Goal: Task Accomplishment & Management: Manage account settings

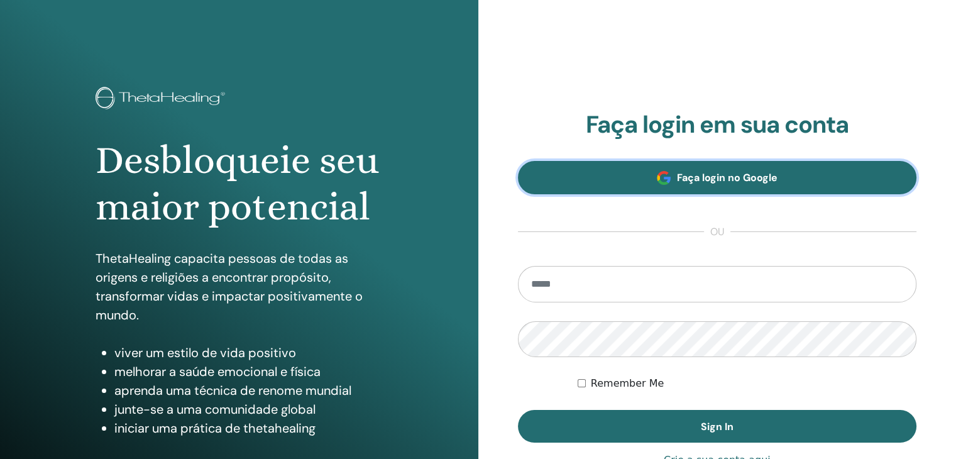
click at [676, 185] on link "Faça login no Google" at bounding box center [717, 177] width 399 height 33
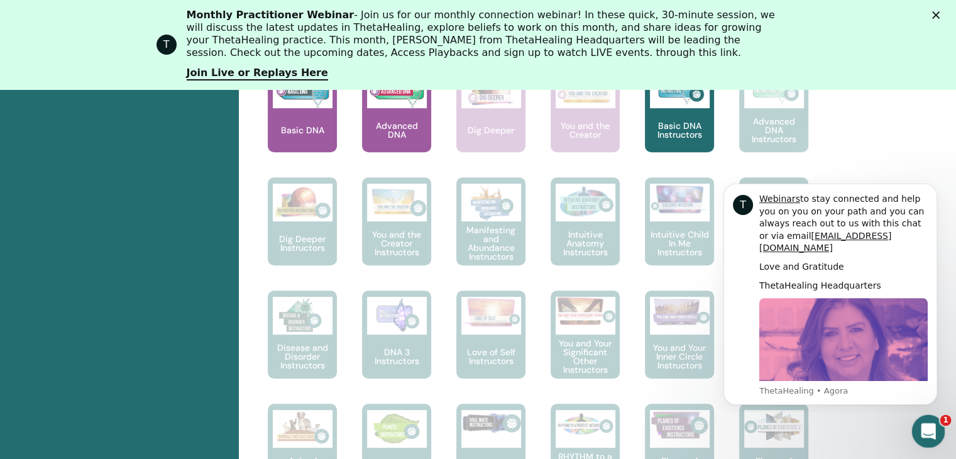
scroll to position [681, 0]
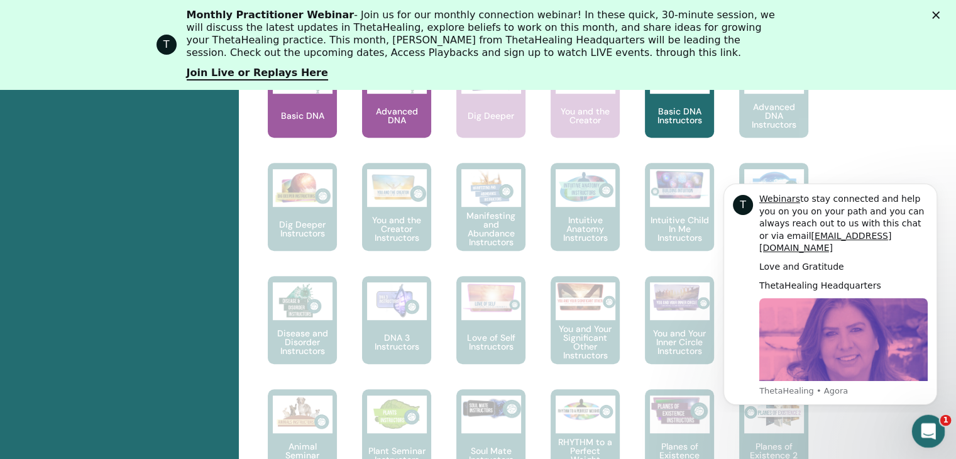
click at [941, 431] on html at bounding box center [926, 429] width 30 height 30
click at [919, 432] on icon "Abertura do Messenger da Intercom" at bounding box center [926, 429] width 21 height 21
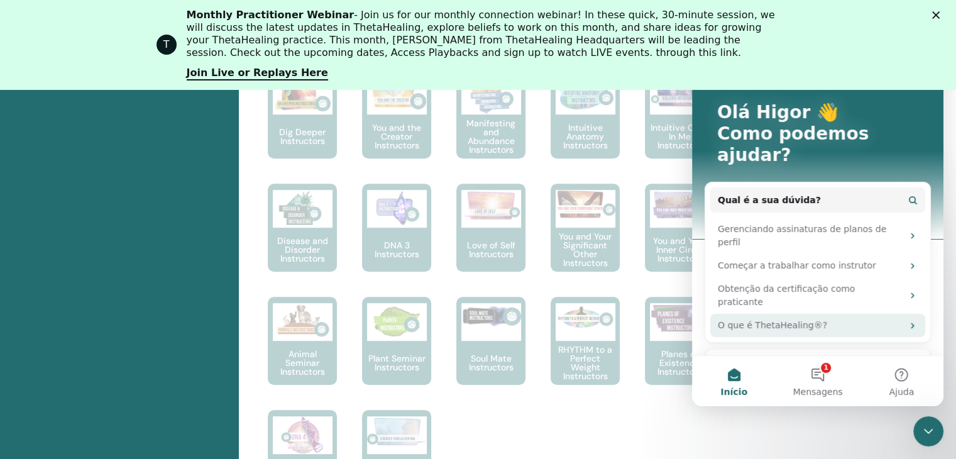
scroll to position [807, 0]
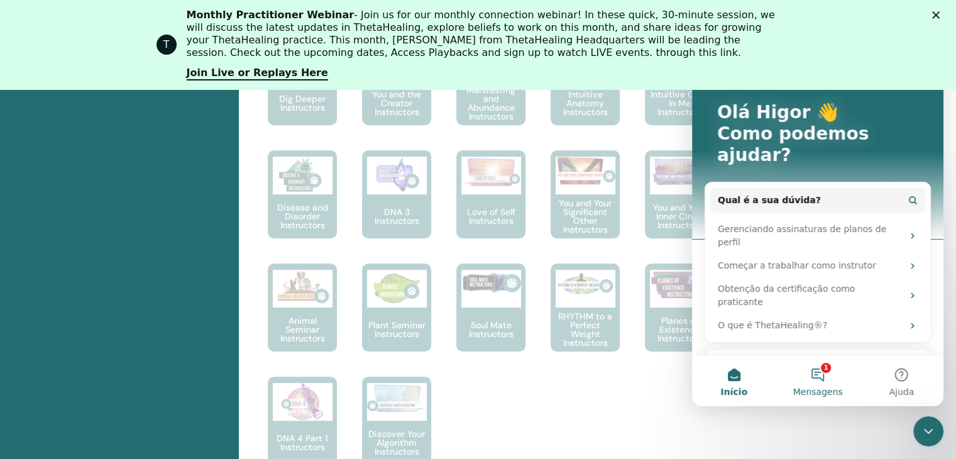
click at [827, 370] on button "1 Mensagens" at bounding box center [817, 381] width 84 height 50
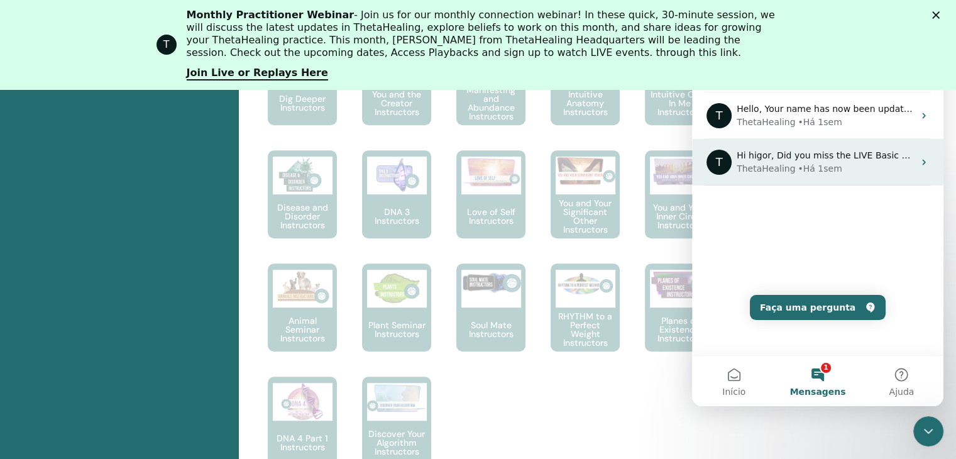
click at [822, 169] on div "• Há 1sem" at bounding box center [819, 168] width 44 height 13
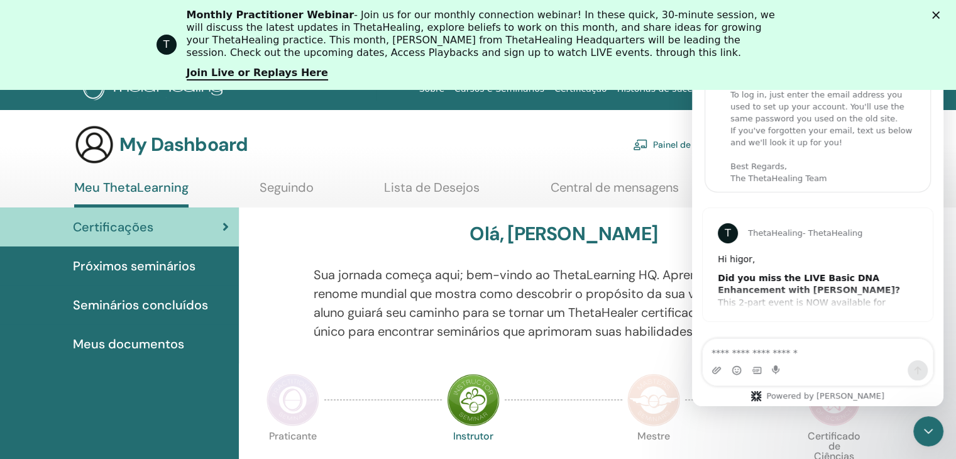
scroll to position [0, 0]
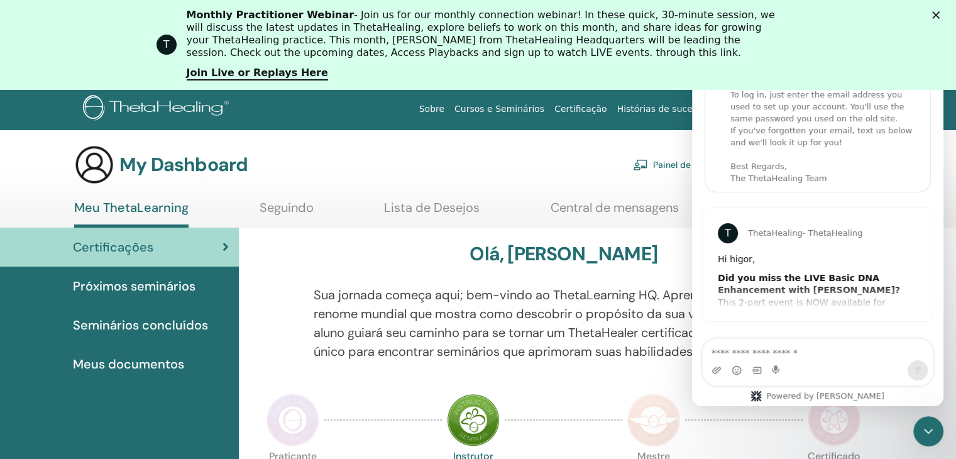
click at [745, 302] on div "T ThetaHealing - ThetaHealing Hi higor, Did you miss the LIVE Basic DNA Enhance…" at bounding box center [817, 264] width 230 height 113
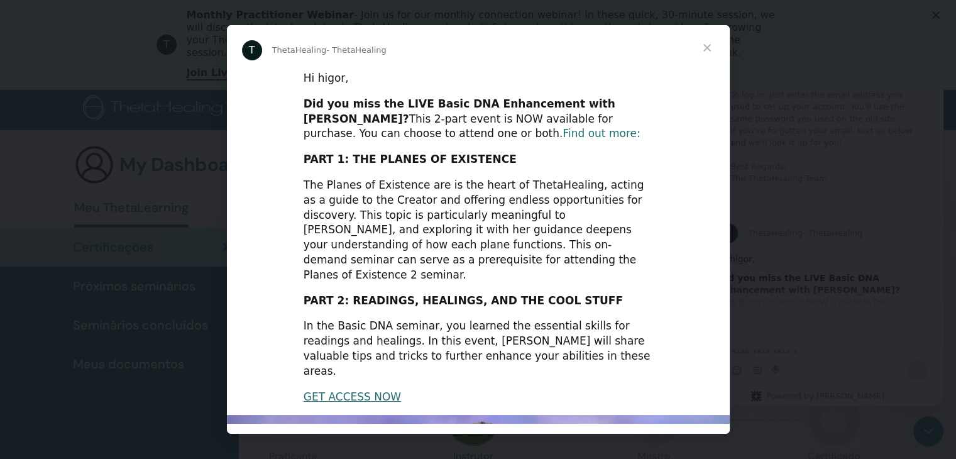
click at [562, 136] on link "Find out more:" at bounding box center [600, 133] width 77 height 13
click at [820, 116] on div "Messenger da Intercom" at bounding box center [478, 229] width 956 height 459
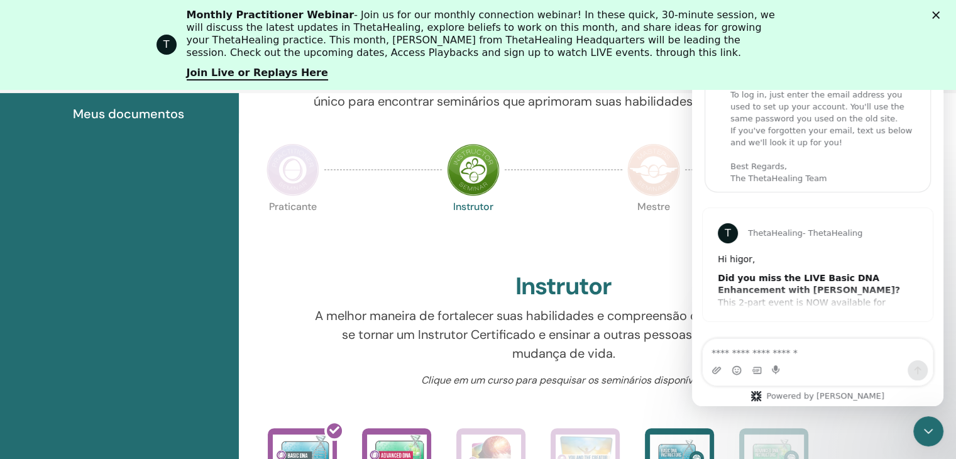
scroll to position [304, 0]
click at [939, 12] on polygon "Fechar" at bounding box center [936, 15] width 8 height 8
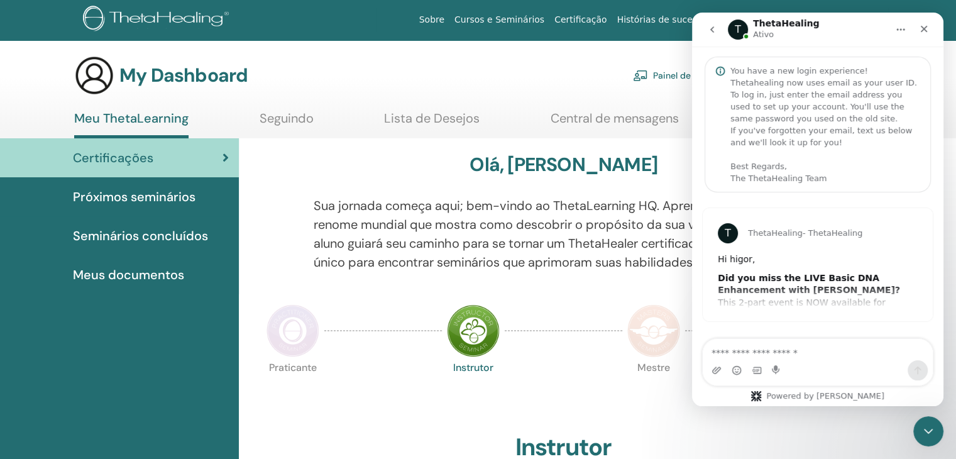
scroll to position [0, 0]
click at [920, 33] on icon "Fechar" at bounding box center [923, 29] width 10 height 10
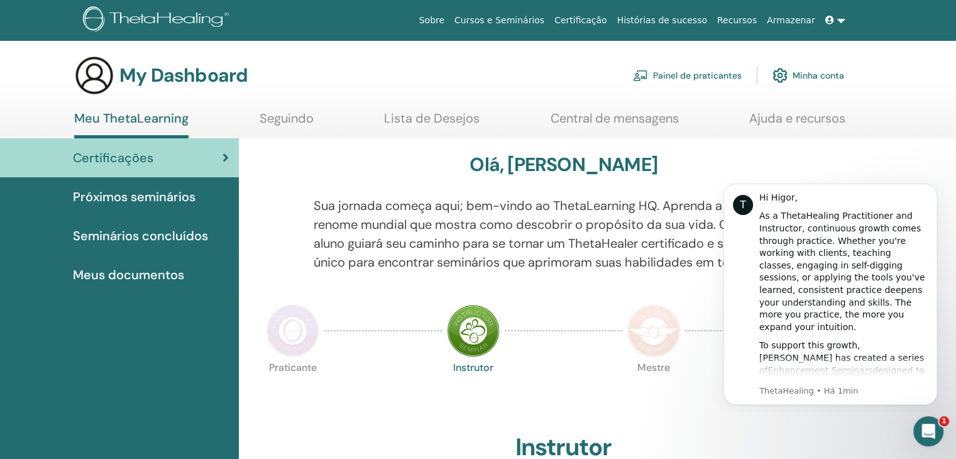
click at [837, 21] on link at bounding box center [835, 20] width 30 height 23
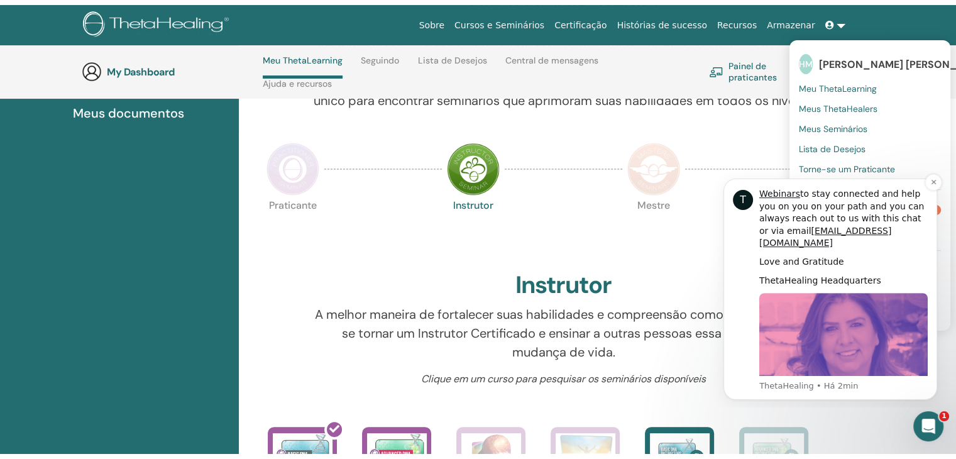
scroll to position [241, 0]
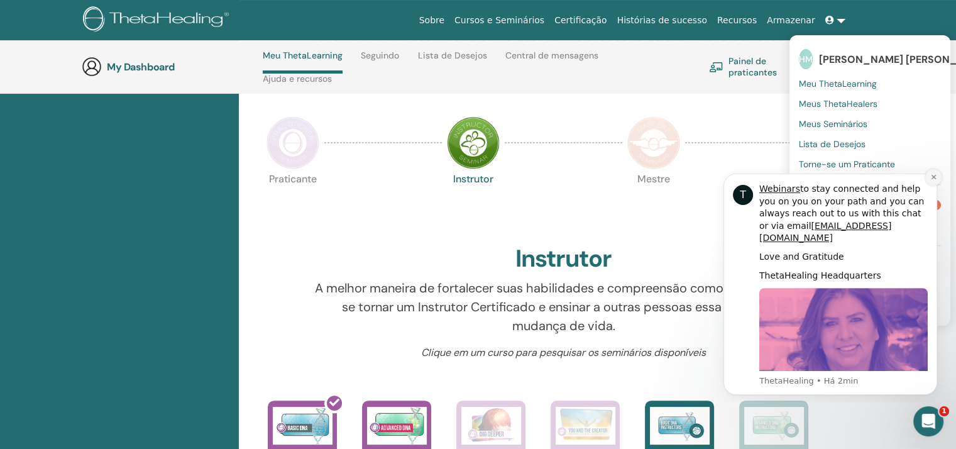
click at [932, 180] on icon "Dismiss notification" at bounding box center [933, 176] width 7 height 7
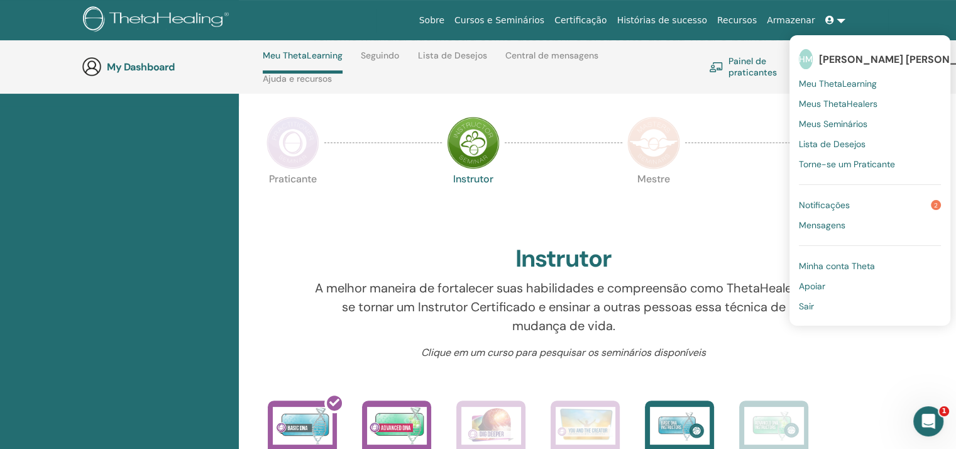
click at [903, 199] on link "Notificações 2" at bounding box center [869, 205] width 142 height 20
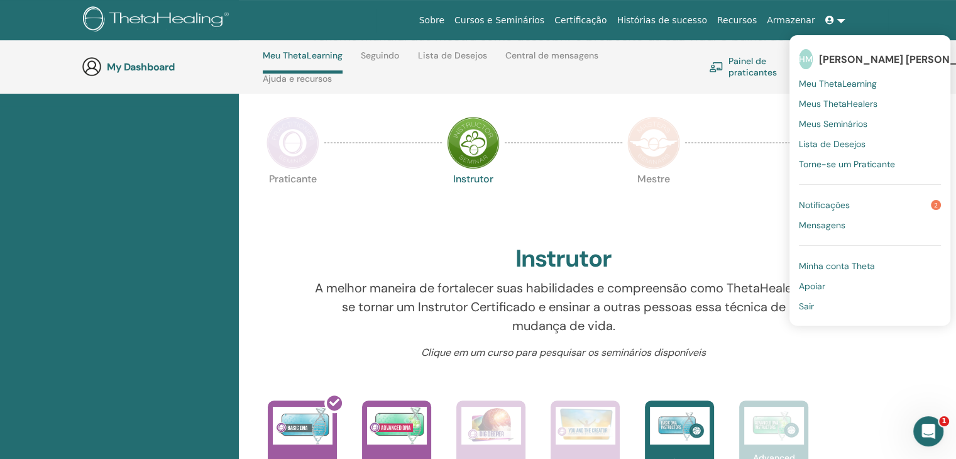
scroll to position [0, 0]
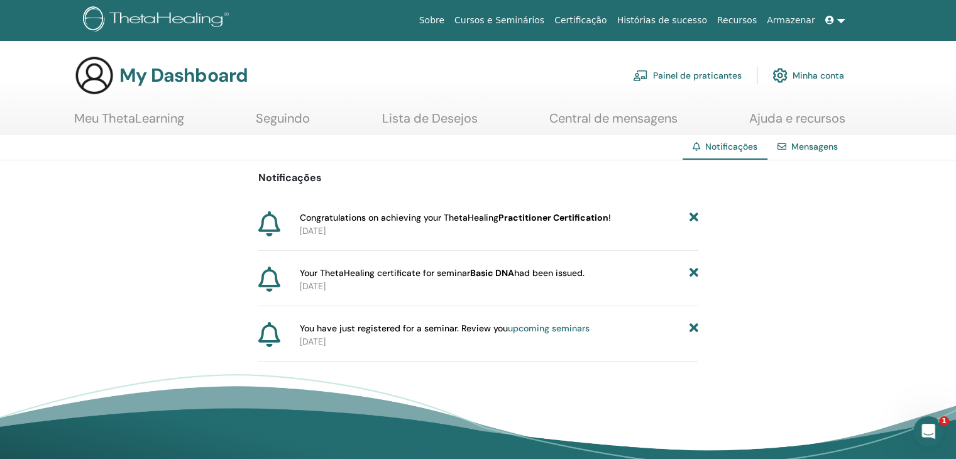
click at [371, 285] on p "[DATE]" at bounding box center [499, 286] width 398 height 13
drag, startPoint x: 629, startPoint y: 224, endPoint x: 618, endPoint y: 224, distance: 10.7
click at [618, 224] on p "2025-09-29" at bounding box center [499, 230] width 398 height 13
drag, startPoint x: 537, startPoint y: 221, endPoint x: 505, endPoint y: 221, distance: 32.0
click at [527, 221] on b "Practitioner Certification" at bounding box center [553, 217] width 110 height 11
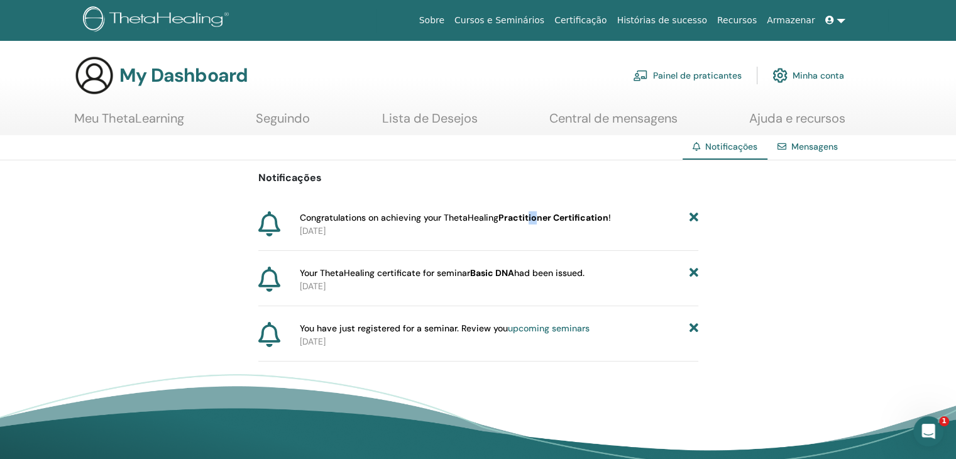
click at [804, 146] on link "Mensagens" at bounding box center [814, 146] width 46 height 11
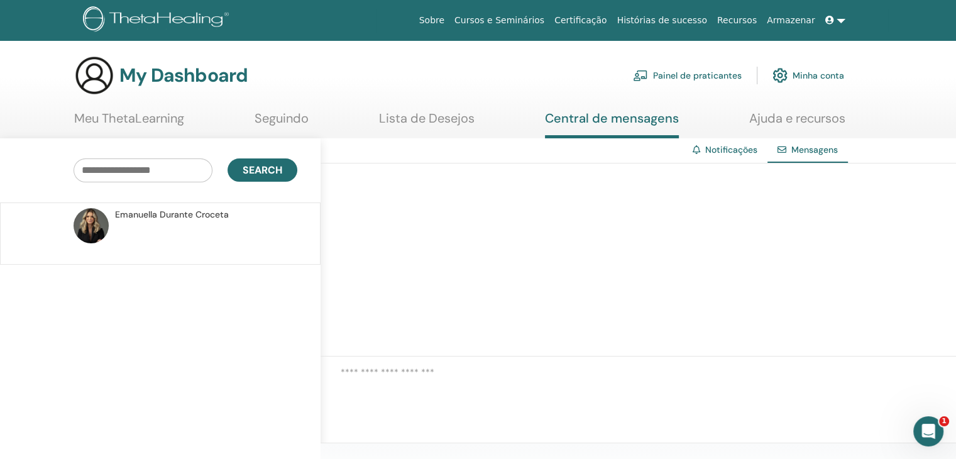
click at [166, 215] on span "Emanuella Durante Croceta" at bounding box center [172, 214] width 114 height 13
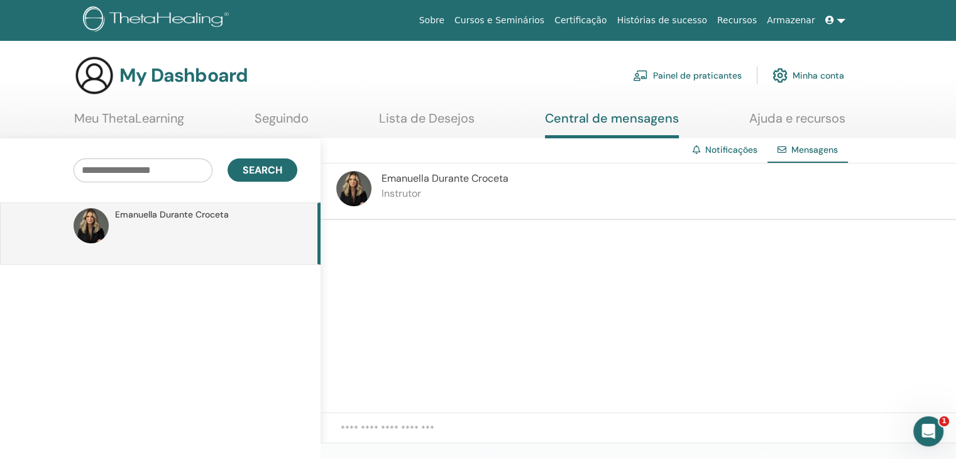
click at [703, 77] on link "Painel de praticantes" at bounding box center [687, 76] width 109 height 28
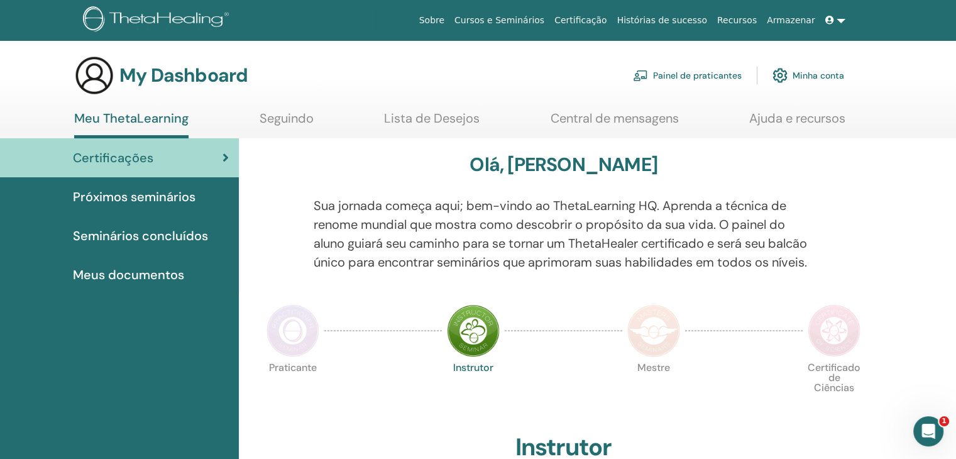
click at [709, 76] on link "Painel de praticantes" at bounding box center [687, 76] width 109 height 28
click at [837, 20] on link at bounding box center [835, 20] width 30 height 23
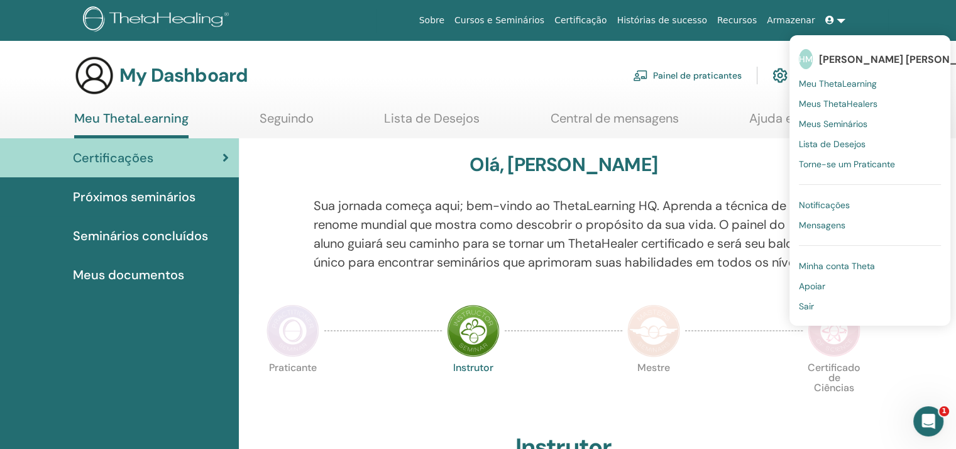
click at [857, 85] on span "Meu ThetaLearning" at bounding box center [837, 83] width 78 height 11
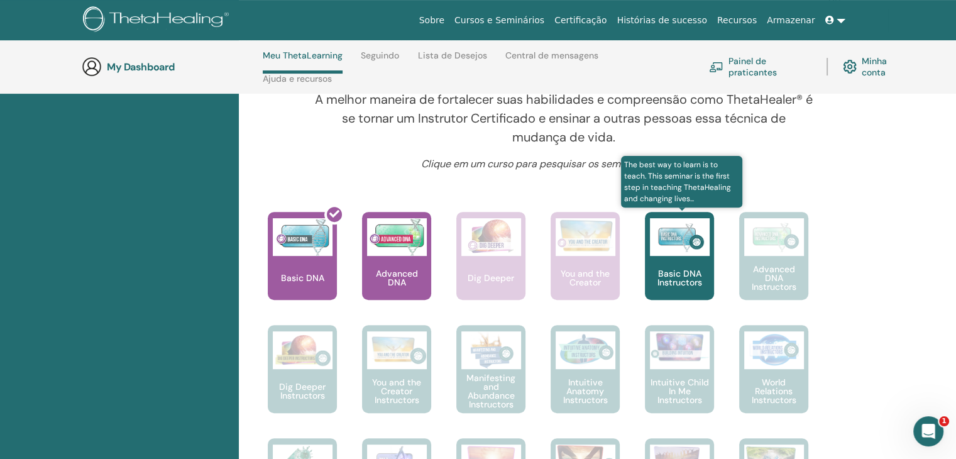
scroll to position [430, 0]
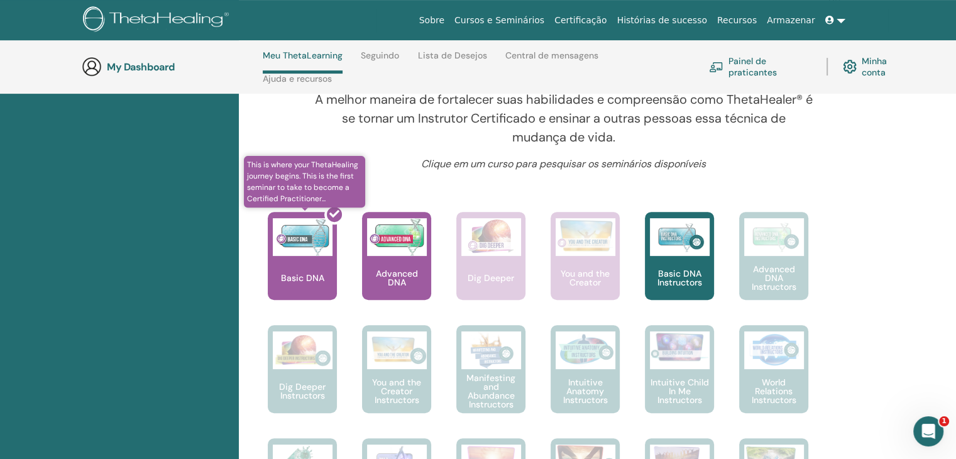
click at [286, 297] on div at bounding box center [309, 260] width 69 height 113
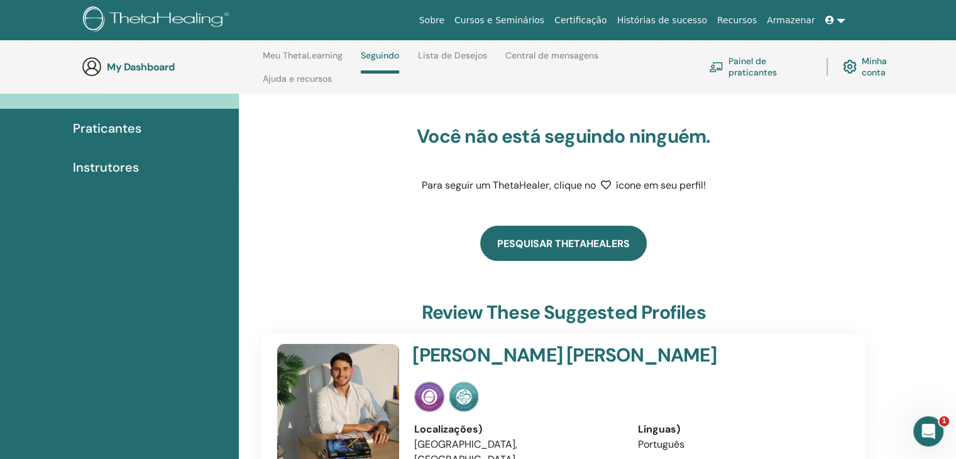
scroll to position [116, 0]
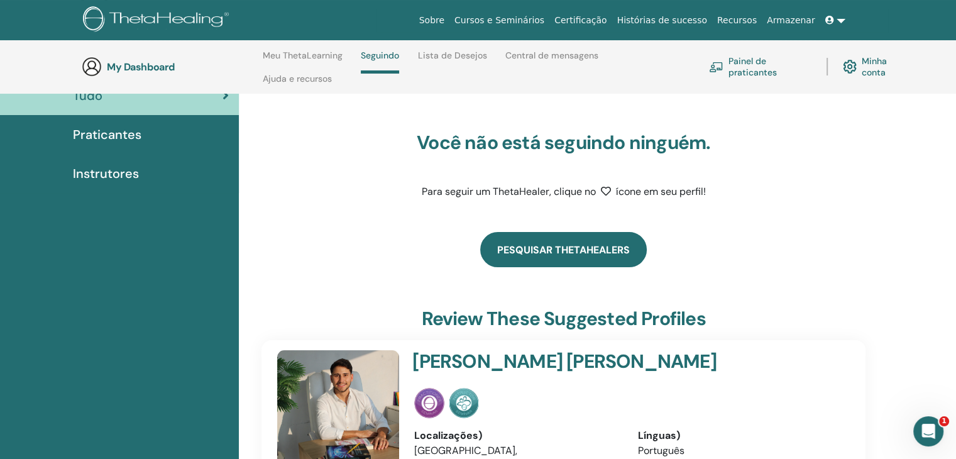
click at [601, 252] on link "Pesquisar ThetaHealers" at bounding box center [563, 249] width 166 height 35
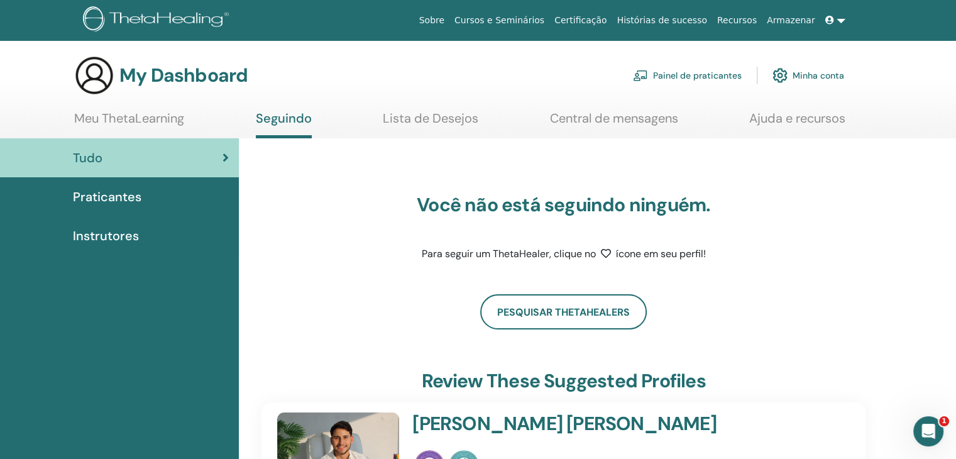
click at [611, 22] on link "Certificação" at bounding box center [580, 20] width 62 height 23
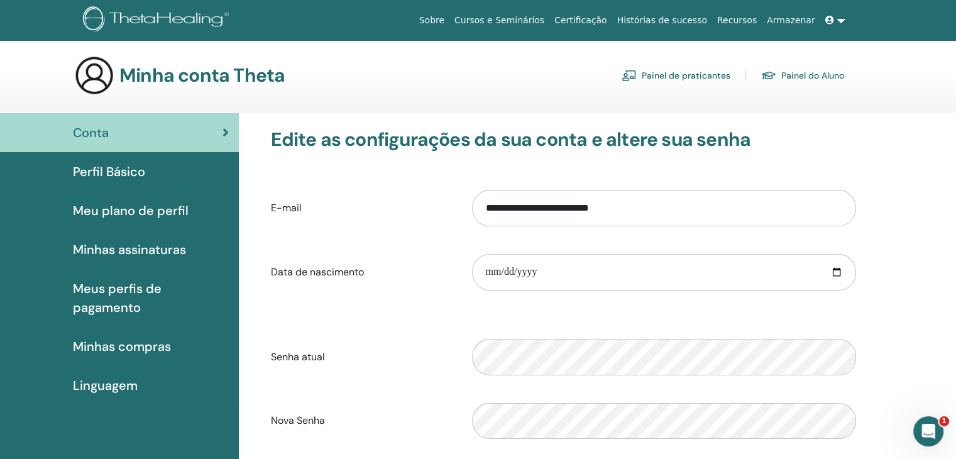
click at [130, 179] on span "Perfil Básico" at bounding box center [109, 171] width 72 height 19
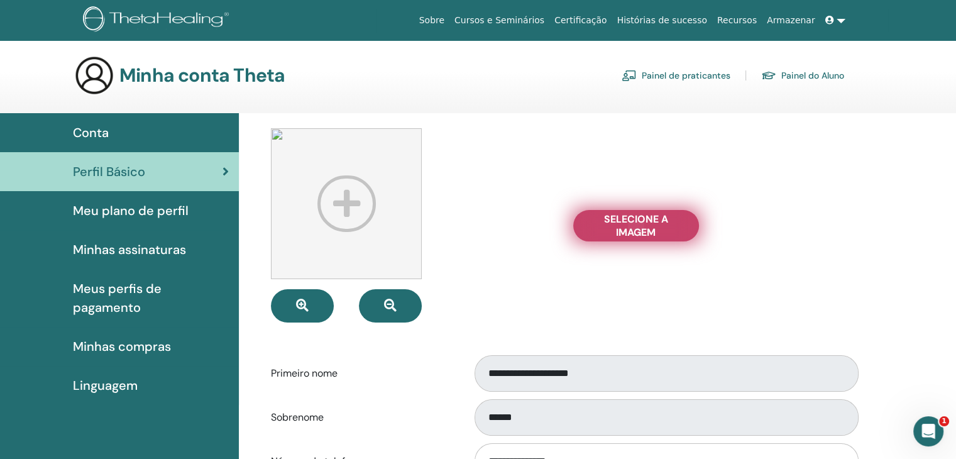
click at [637, 231] on span "Selecione a imagem" at bounding box center [636, 225] width 94 height 26
click at [637, 230] on input "Selecione a imagem" at bounding box center [636, 225] width 16 height 9
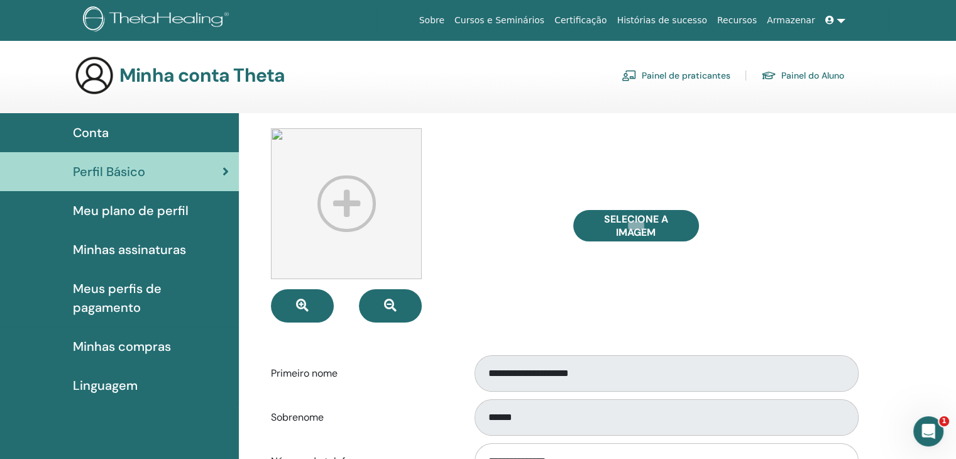
click at [342, 207] on img at bounding box center [346, 203] width 151 height 151
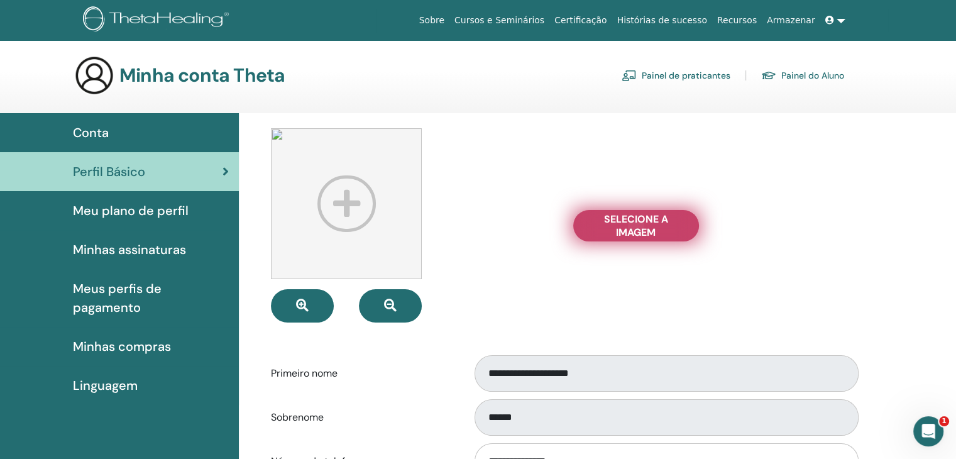
click at [611, 227] on span "Selecione a imagem" at bounding box center [636, 225] width 94 height 26
click at [628, 227] on input "Selecione a imagem" at bounding box center [636, 225] width 16 height 9
type input "**********"
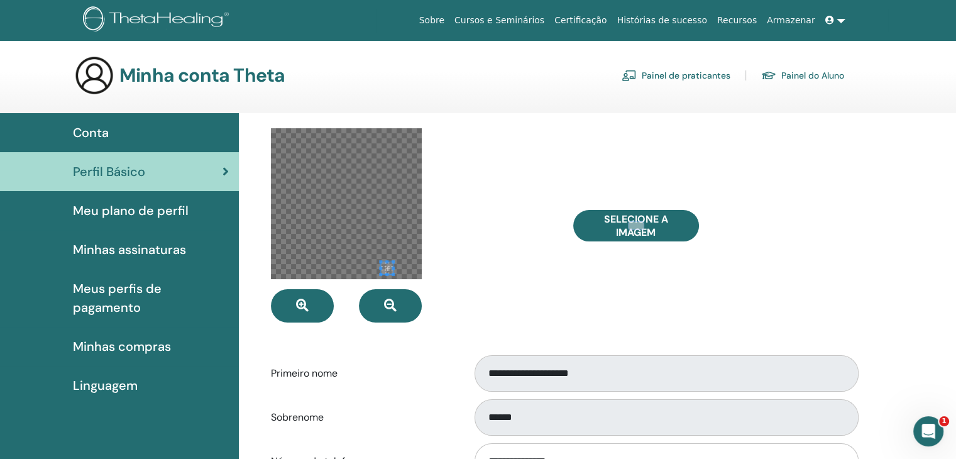
click at [395, 270] on div at bounding box center [346, 203] width 151 height 151
click at [378, 307] on button "button" at bounding box center [390, 305] width 63 height 33
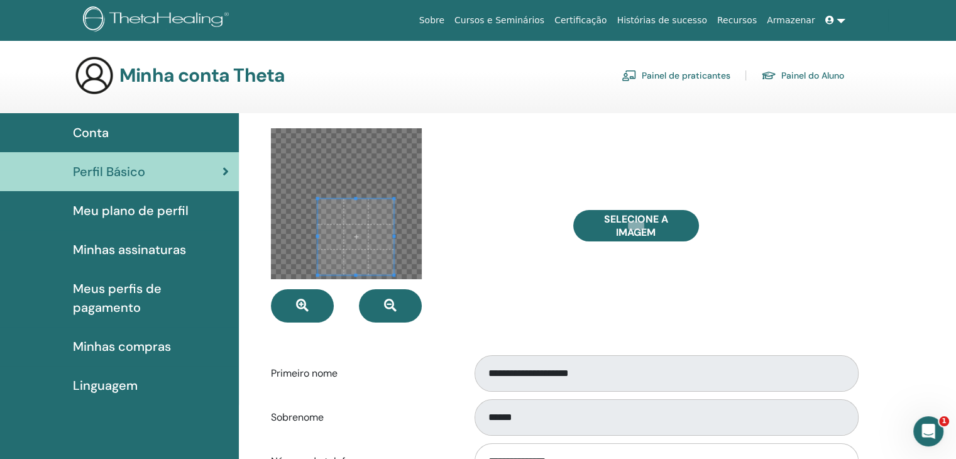
click at [330, 199] on div at bounding box center [356, 237] width 76 height 76
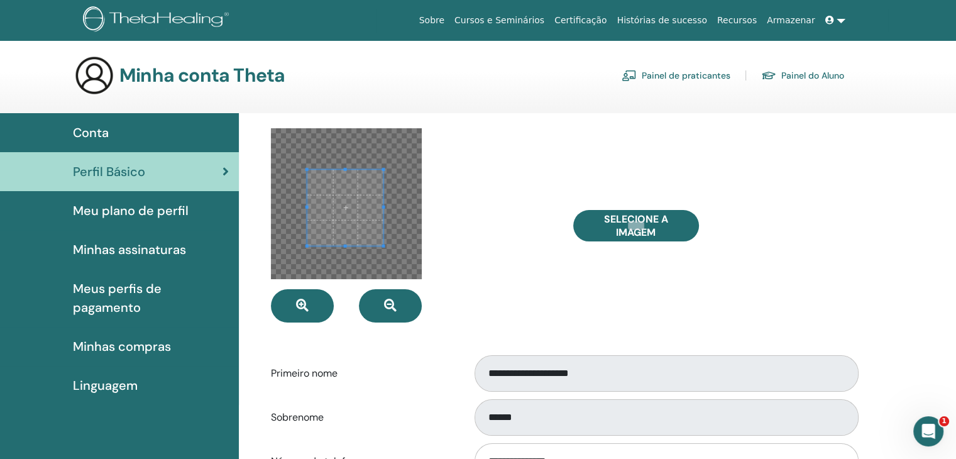
click at [347, 209] on span at bounding box center [345, 208] width 76 height 76
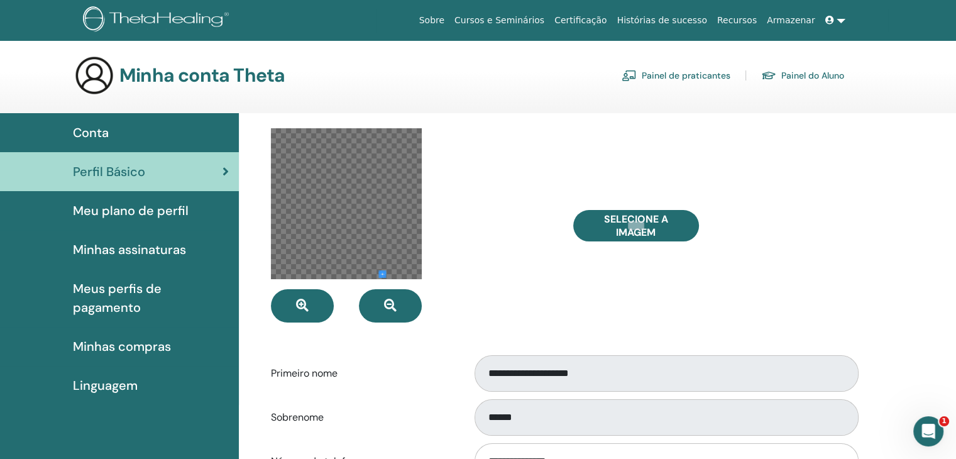
click at [410, 271] on div at bounding box center [346, 203] width 151 height 151
click at [313, 214] on div at bounding box center [346, 203] width 151 height 151
drag, startPoint x: 306, startPoint y: 210, endPoint x: 336, endPoint y: 202, distance: 31.4
click at [379, 258] on div at bounding box center [346, 203] width 151 height 151
click at [328, 160] on span at bounding box center [327, 161] width 64 height 64
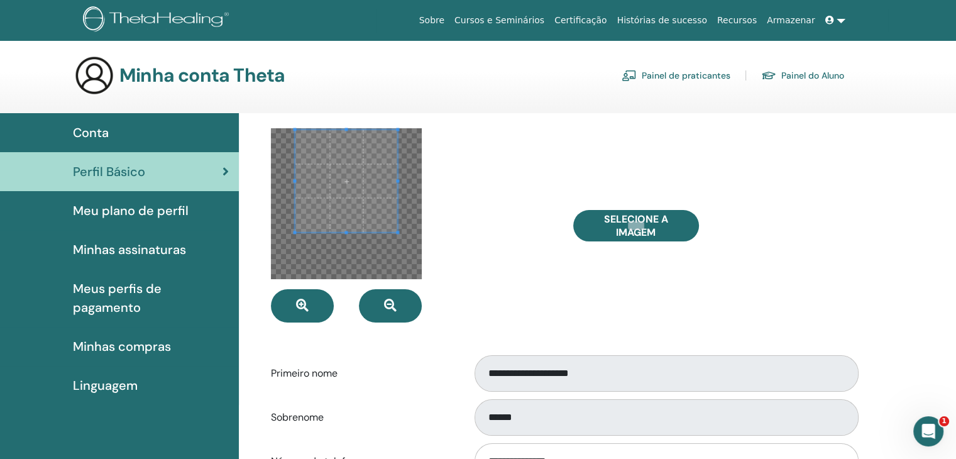
click at [395, 250] on div at bounding box center [346, 203] width 151 height 151
click at [376, 242] on span at bounding box center [346, 242] width 113 height 3
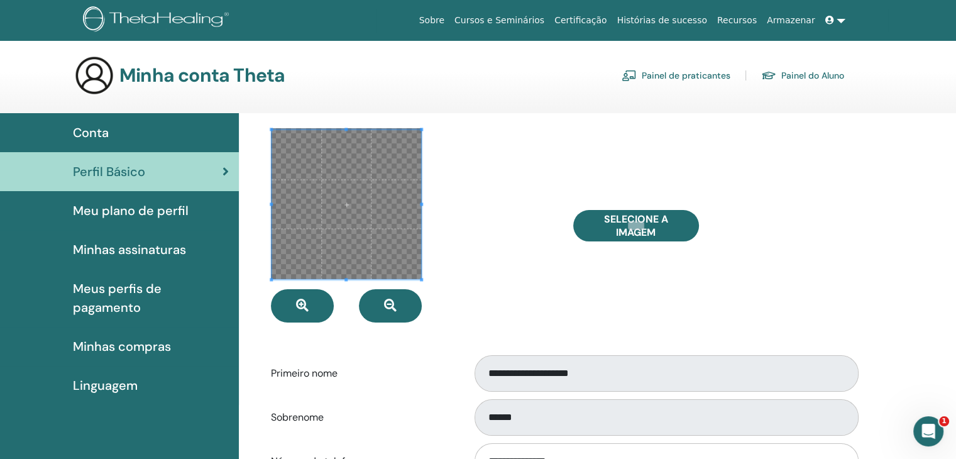
click at [352, 280] on span at bounding box center [346, 279] width 150 height 3
click at [367, 201] on span at bounding box center [347, 204] width 150 height 150
click at [320, 209] on span at bounding box center [348, 204] width 150 height 150
click at [291, 207] on div at bounding box center [356, 204] width 131 height 131
click at [420, 204] on span at bounding box center [421, 203] width 3 height 3
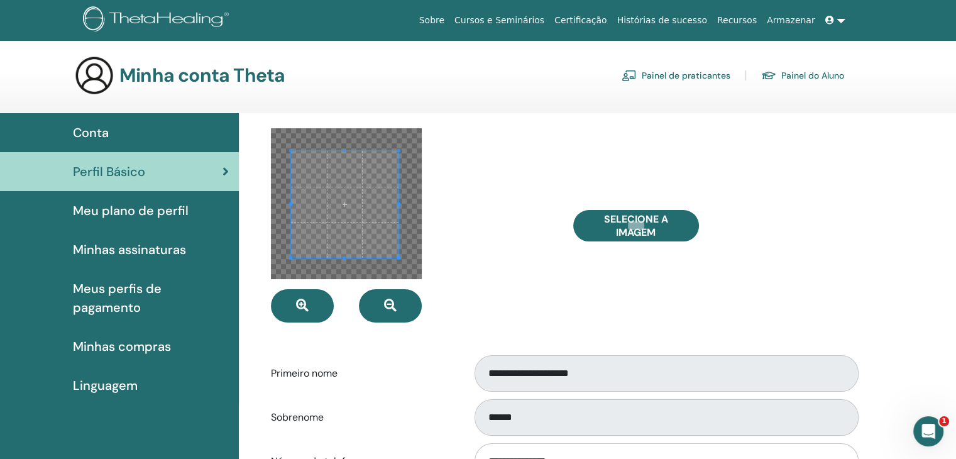
click at [398, 202] on div at bounding box center [344, 204] width 107 height 107
click at [371, 235] on span at bounding box center [344, 184] width 107 height 107
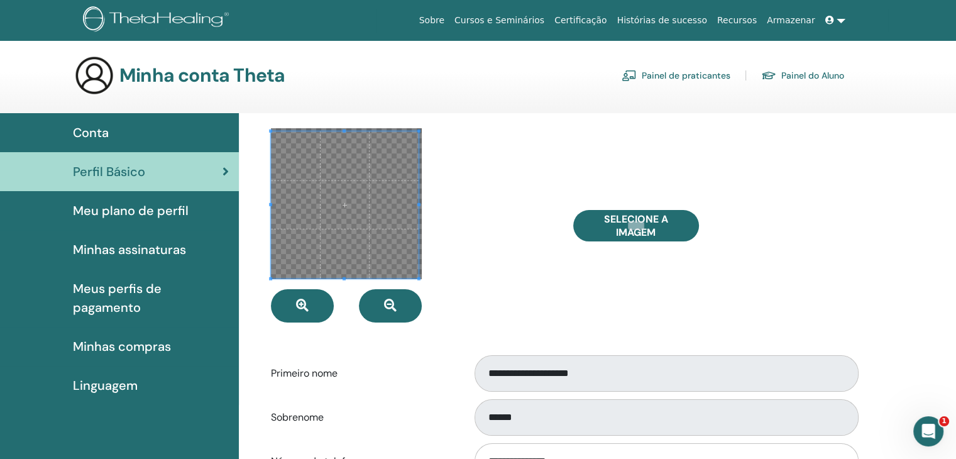
click at [348, 280] on span at bounding box center [344, 278] width 147 height 3
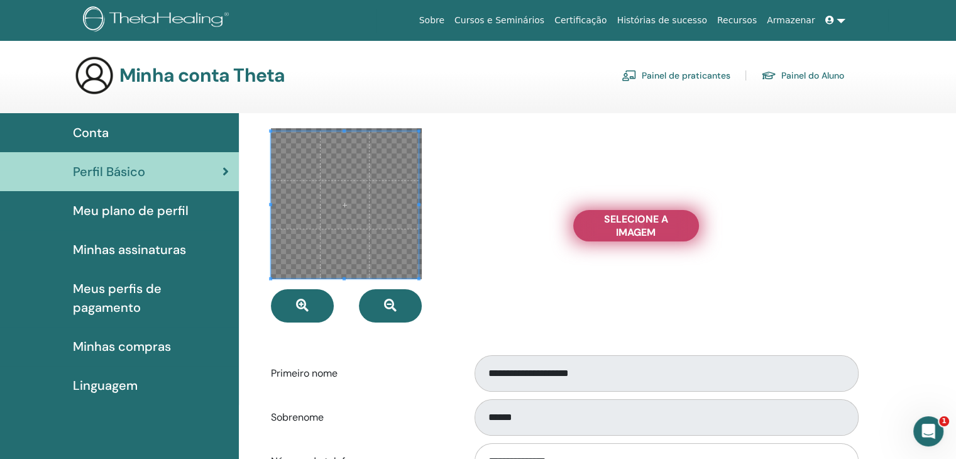
click at [591, 224] on span "Selecione a imagem" at bounding box center [636, 225] width 94 height 26
click at [628, 224] on input "Selecione a imagem" at bounding box center [636, 225] width 16 height 9
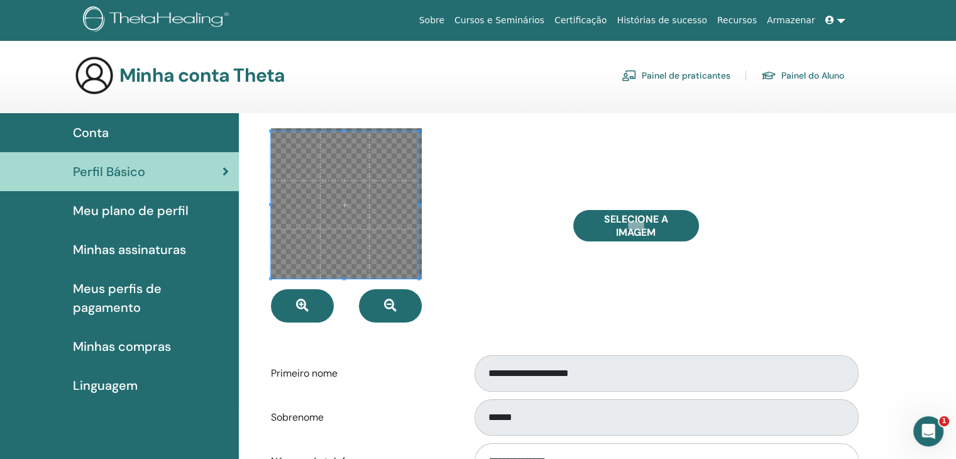
click at [492, 264] on div at bounding box center [412, 225] width 302 height 194
click at [304, 299] on icon "button" at bounding box center [302, 305] width 13 height 13
click at [455, 256] on div at bounding box center [412, 225] width 302 height 194
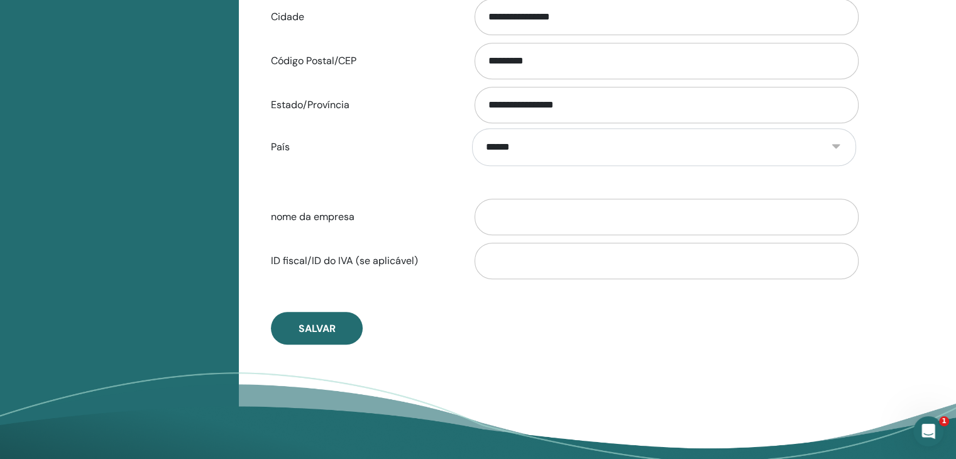
scroll to position [719, 0]
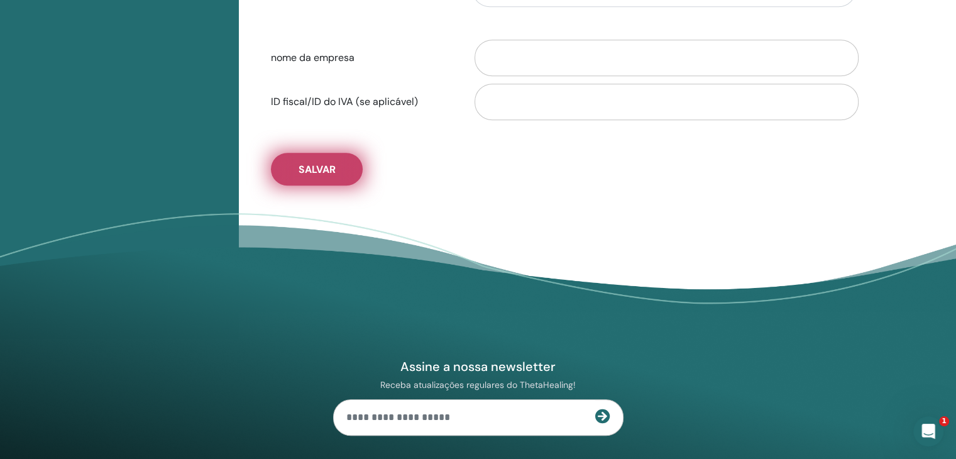
click at [336, 174] on button "Salvar" at bounding box center [317, 169] width 92 height 33
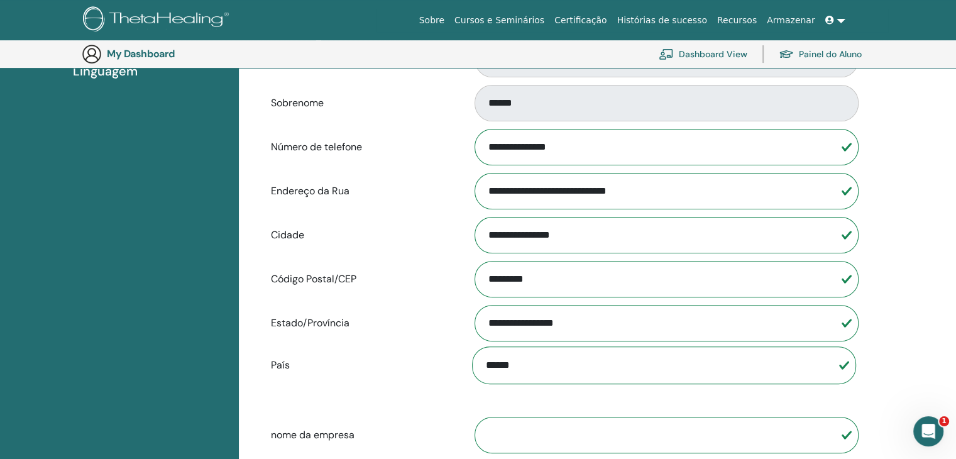
scroll to position [0, 0]
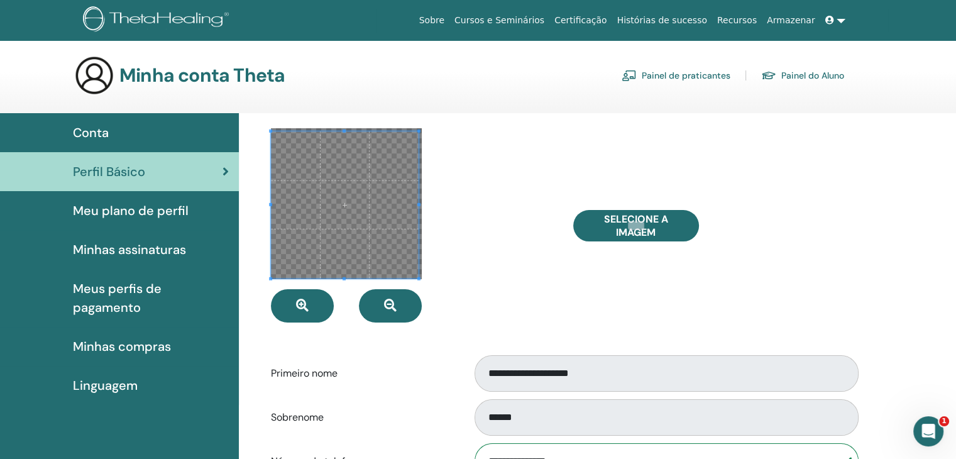
click at [795, 173] on div "Selecione a imagem" at bounding box center [715, 225] width 302 height 194
click at [133, 352] on span "Minhas compras" at bounding box center [122, 346] width 98 height 19
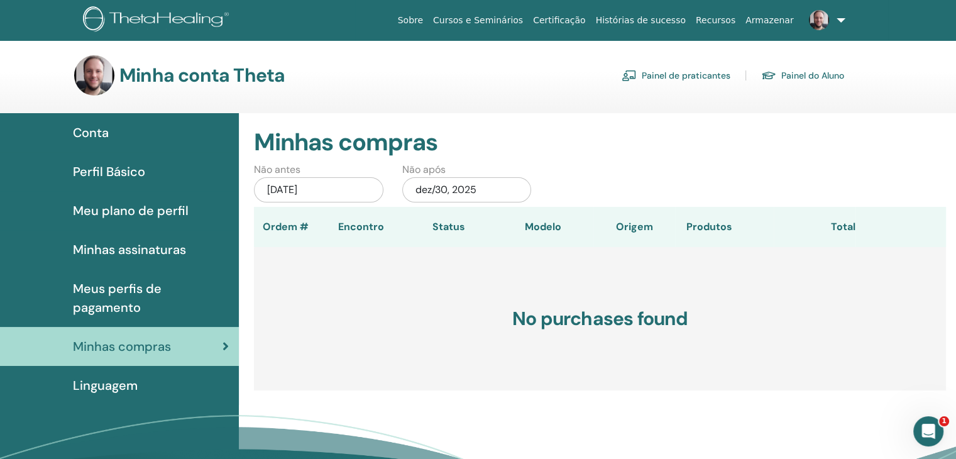
click at [117, 171] on span "Perfil Básico" at bounding box center [109, 171] width 72 height 19
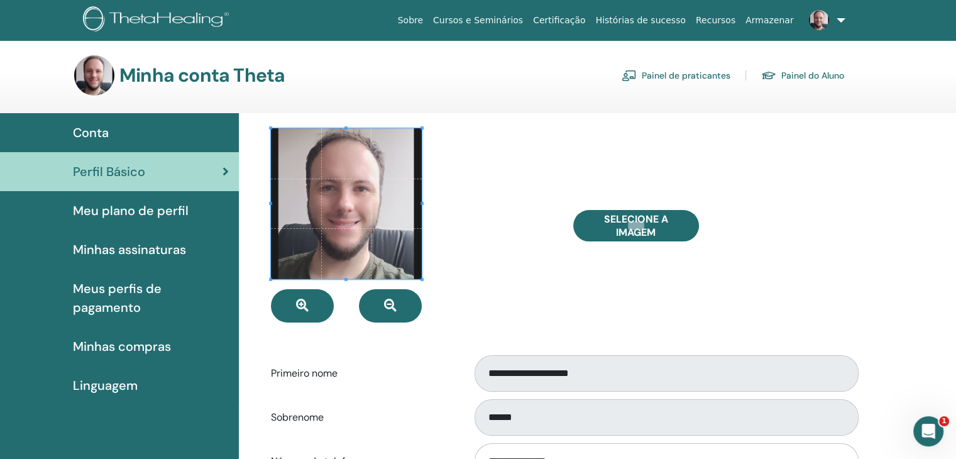
click at [126, 207] on span "Meu plano de perfil" at bounding box center [131, 210] width 116 height 19
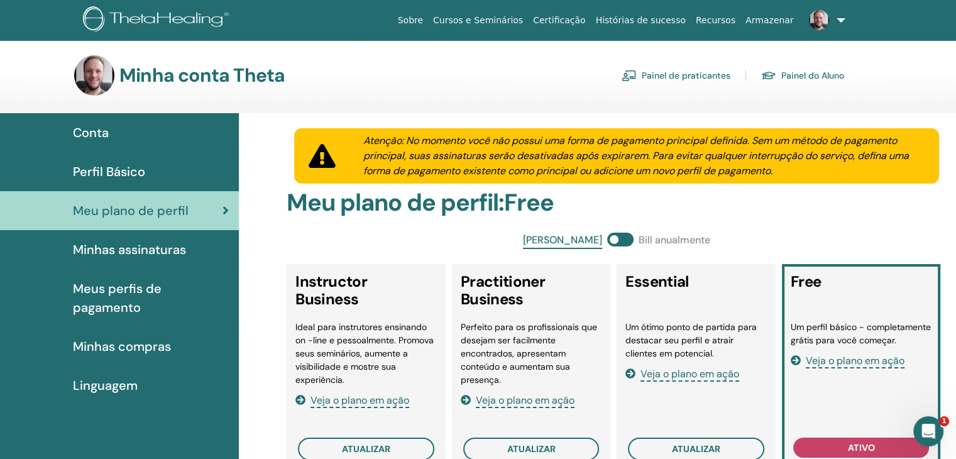
click at [788, 82] on link "Painel do Aluno" at bounding box center [802, 75] width 83 height 20
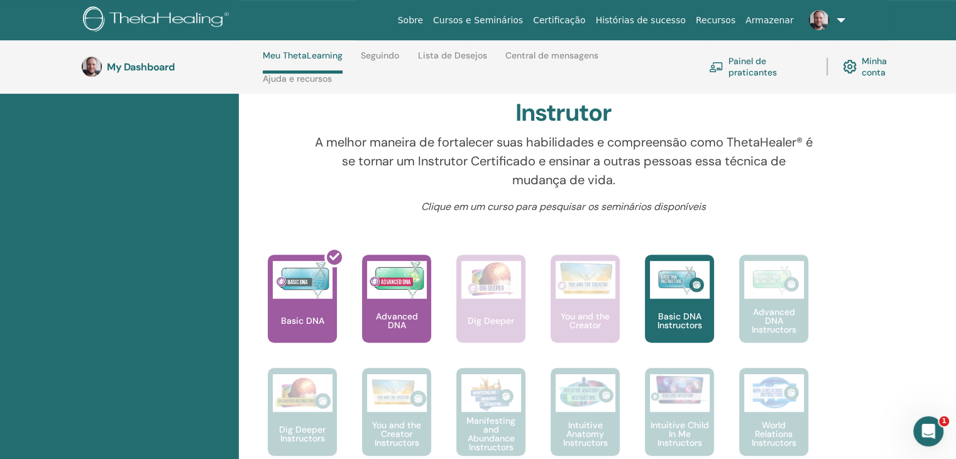
scroll to position [241, 0]
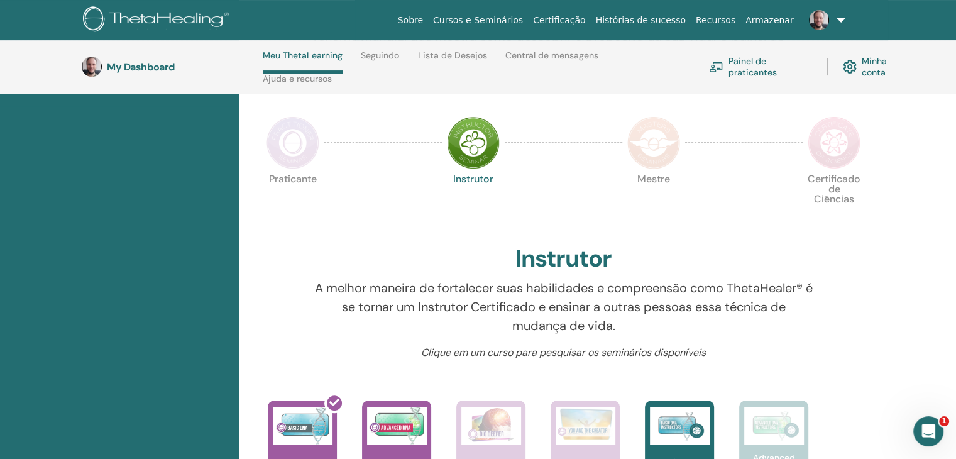
click at [288, 164] on img at bounding box center [292, 142] width 53 height 53
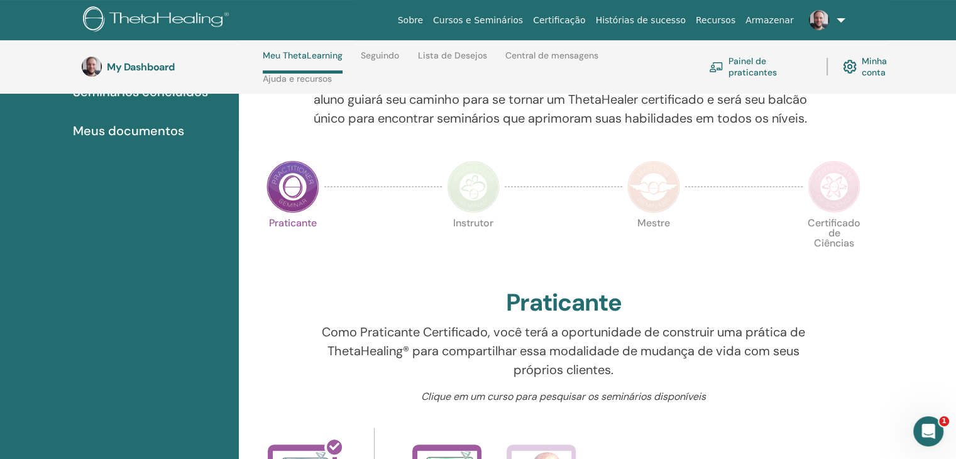
scroll to position [178, 0]
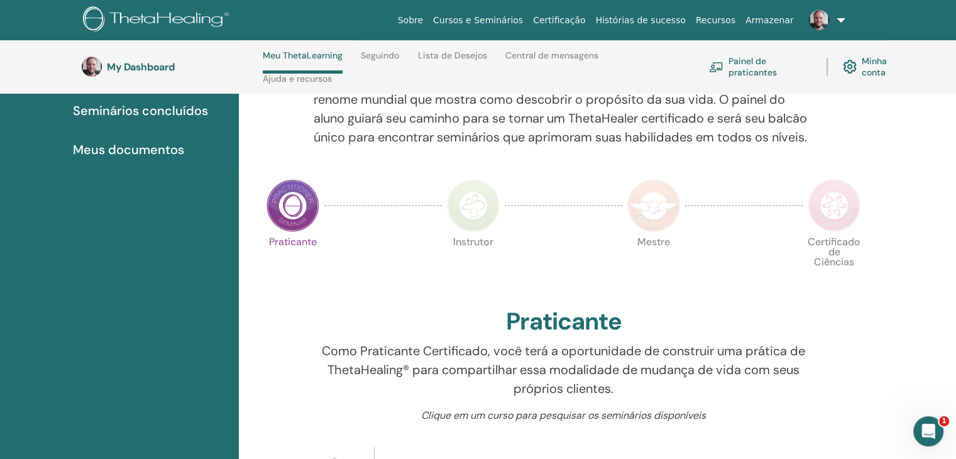
click at [660, 232] on img at bounding box center [653, 205] width 53 height 53
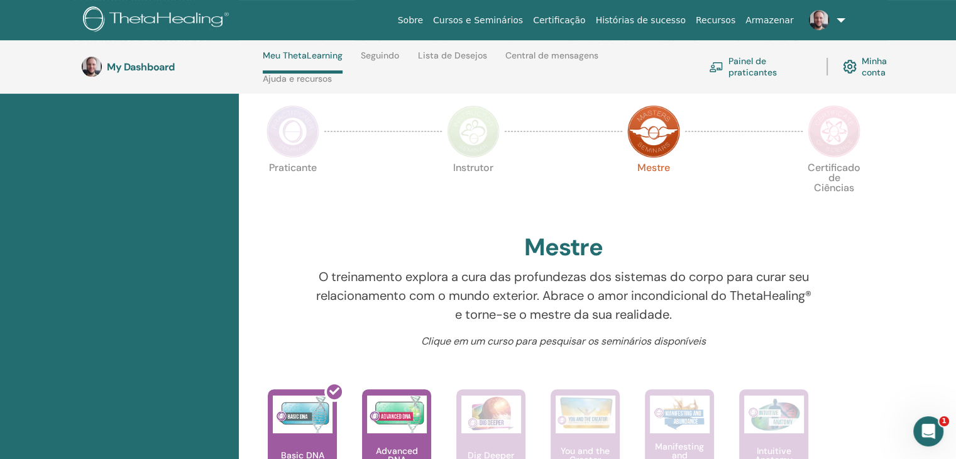
scroll to position [241, 0]
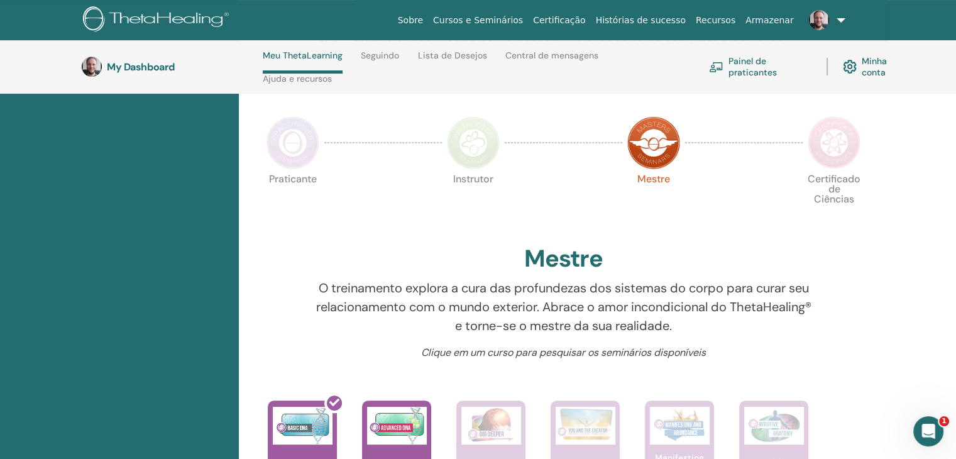
click at [829, 156] on img at bounding box center [833, 142] width 53 height 53
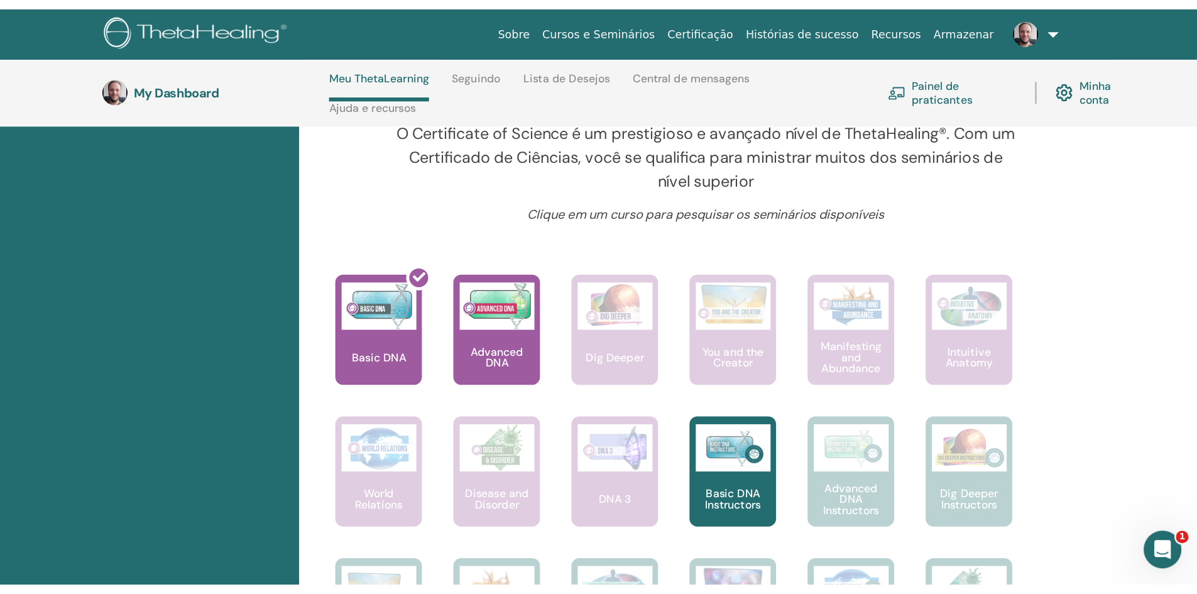
scroll to position [430, 0]
